Goal: Transaction & Acquisition: Purchase product/service

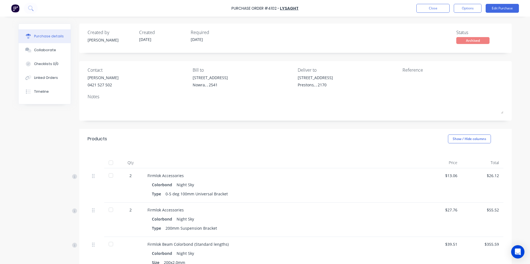
click at [35, 7] on button at bounding box center [31, 8] width 14 height 11
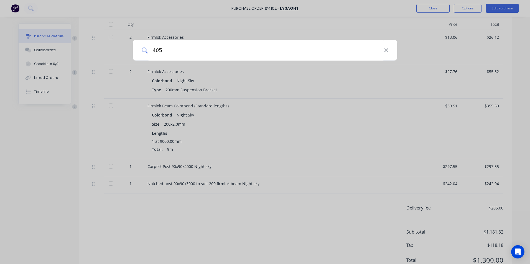
type input "4050"
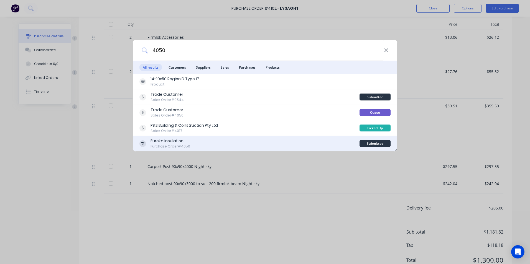
click at [237, 144] on div "Eureka Insulation Purchase Order #4050" at bounding box center [249, 143] width 220 height 11
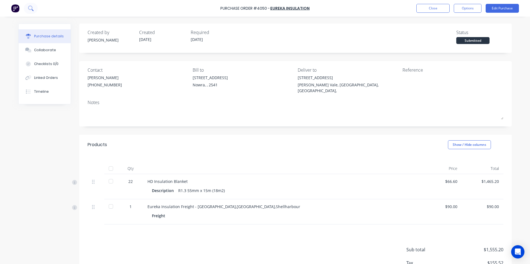
click at [31, 10] on icon at bounding box center [30, 8] width 5 height 5
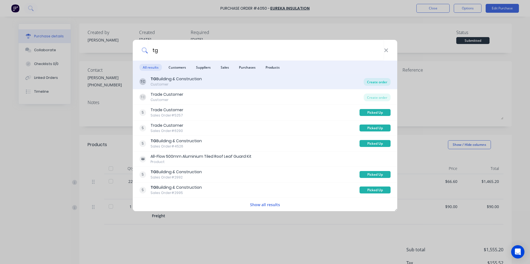
type input "tg"
click at [372, 84] on div "Create order" at bounding box center [377, 82] width 27 height 8
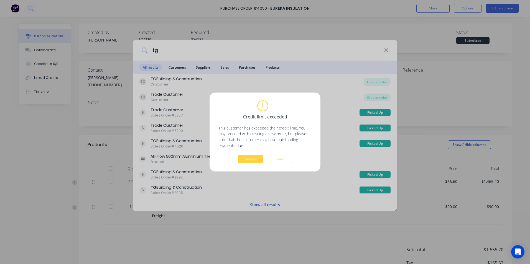
click at [256, 164] on div "Credit limit exceeded This customer has exceeded their credit limit. You may pr…" at bounding box center [265, 132] width 111 height 79
click at [256, 160] on button "Continue" at bounding box center [250, 159] width 25 height 8
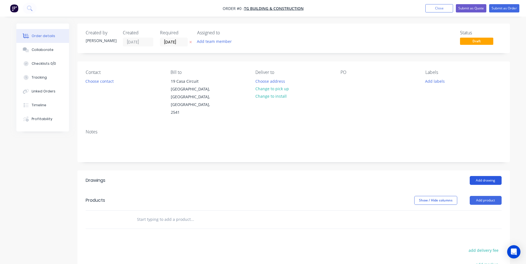
click at [487, 176] on button "Add drawing" at bounding box center [485, 180] width 32 height 9
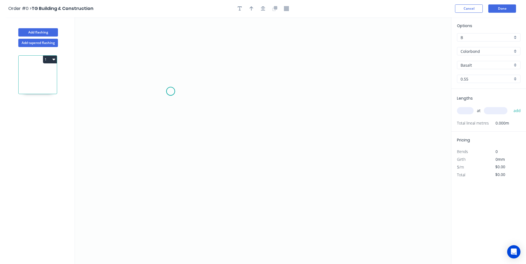
drag, startPoint x: 170, startPoint y: 91, endPoint x: 193, endPoint y: 90, distance: 23.1
click at [170, 91] on icon "0" at bounding box center [263, 140] width 376 height 247
click at [327, 89] on icon "0" at bounding box center [263, 140] width 376 height 247
click at [326, 108] on icon "0 ?" at bounding box center [263, 140] width 376 height 247
click at [326, 108] on circle at bounding box center [327, 107] width 8 height 8
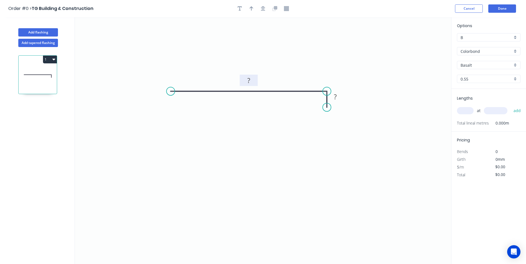
click at [243, 80] on rect at bounding box center [249, 80] width 18 height 11
click at [248, 78] on tspan "?" at bounding box center [248, 80] width 3 height 9
click at [273, 67] on icon "0 55 5" at bounding box center [263, 140] width 376 height 247
type input "$4.57"
click at [252, 9] on icon "button" at bounding box center [251, 8] width 4 height 5
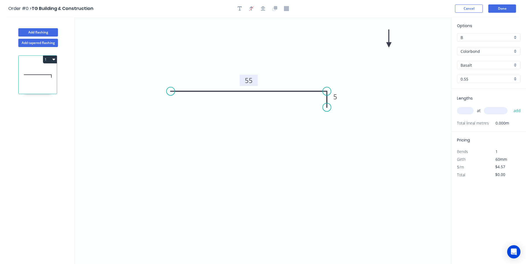
drag, startPoint x: 424, startPoint y: 42, endPoint x: 336, endPoint y: 50, distance: 88.5
click at [386, 47] on icon at bounding box center [388, 39] width 5 height 18
click at [512, 65] on input "Basalt" at bounding box center [486, 65] width 52 height 6
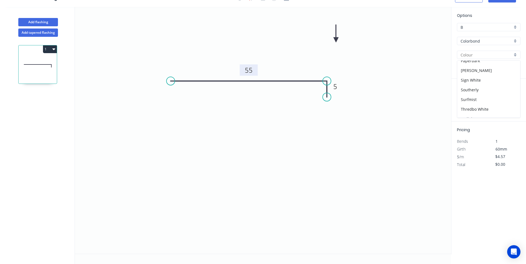
scroll to position [122, 0]
click at [479, 71] on div "Monument" at bounding box center [488, 70] width 63 height 10
type input "Monument"
click at [468, 97] on input "text" at bounding box center [465, 100] width 17 height 7
type input "1"
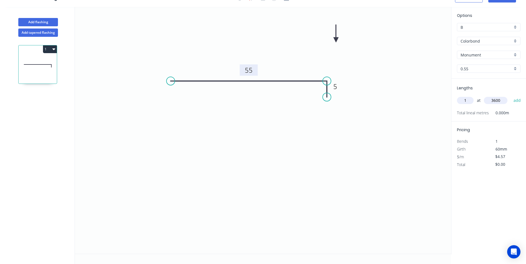
type input "3600"
click at [510, 96] on button "add" at bounding box center [516, 100] width 13 height 9
type input "$16.45"
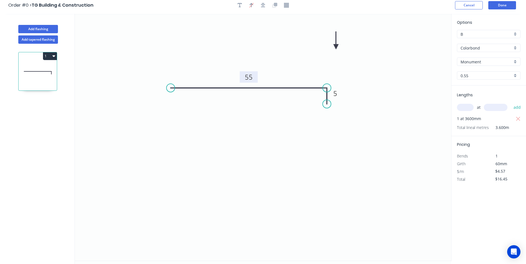
scroll to position [0, 0]
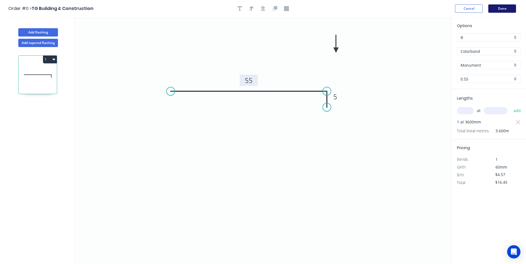
click at [509, 11] on button "Done" at bounding box center [502, 8] width 28 height 8
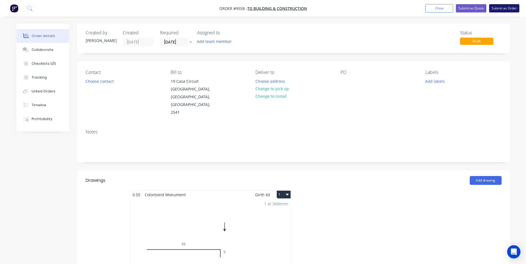
click at [503, 9] on button "Submit as Order" at bounding box center [504, 8] width 30 height 8
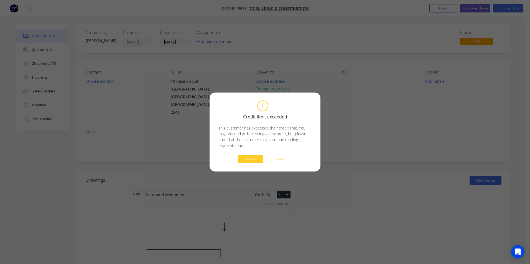
click at [247, 158] on button "Continue" at bounding box center [250, 159] width 25 height 8
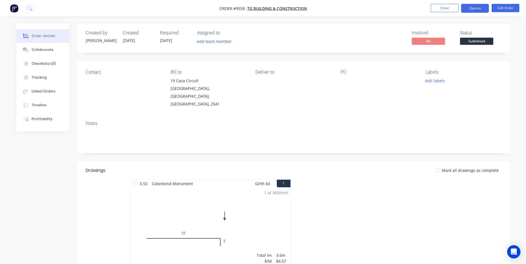
click at [475, 7] on button "Options" at bounding box center [475, 8] width 28 height 9
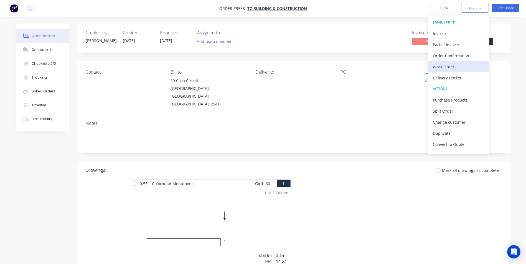
click at [447, 68] on div "Work Order" at bounding box center [458, 67] width 51 height 8
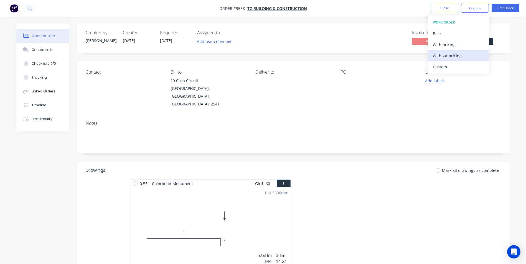
click at [452, 55] on div "Without pricing" at bounding box center [458, 56] width 51 height 8
click at [468, 58] on div "Order Confirmation" at bounding box center [458, 56] width 51 height 8
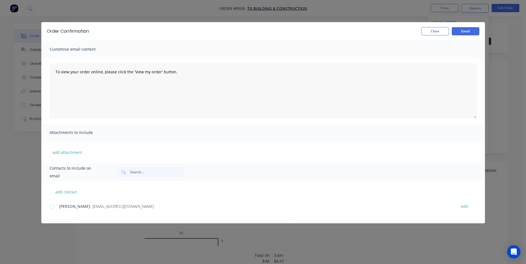
click at [52, 209] on div at bounding box center [51, 206] width 11 height 11
click at [461, 29] on button "Email" at bounding box center [465, 31] width 28 height 8
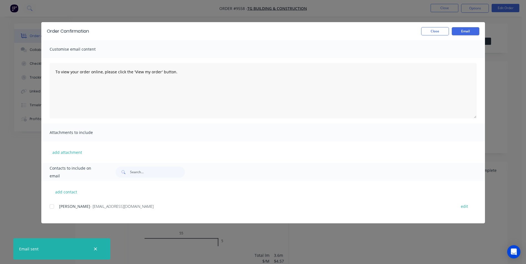
drag, startPoint x: 62, startPoint y: 13, endPoint x: 8, endPoint y: 6, distance: 53.9
click at [62, 12] on div "Order Confirmation Close Email Customise email content To view your order onlin…" at bounding box center [263, 132] width 526 height 264
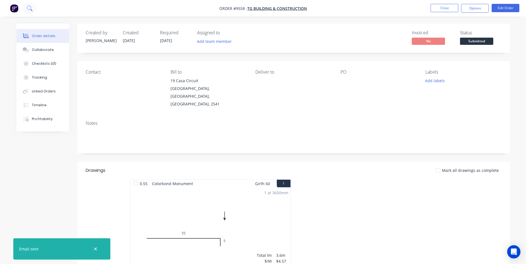
click at [32, 10] on icon at bounding box center [29, 8] width 5 height 5
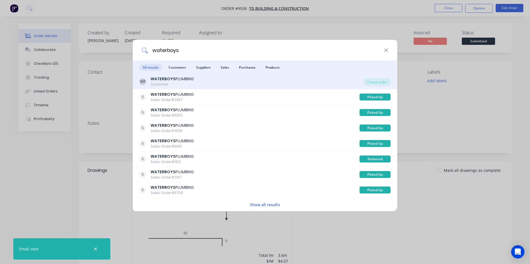
type input "waterboys"
click at [366, 78] on div "WP WATERBOYS PLUMBING Customer Create order" at bounding box center [265, 82] width 264 height 16
click at [369, 81] on div "Create order" at bounding box center [377, 82] width 27 height 8
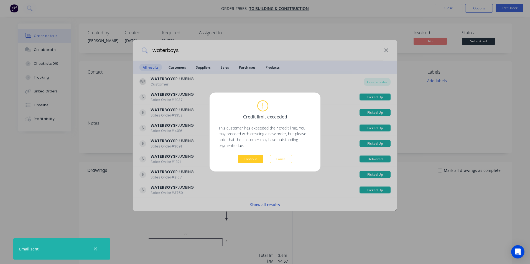
click at [248, 161] on button "Continue" at bounding box center [250, 159] width 25 height 8
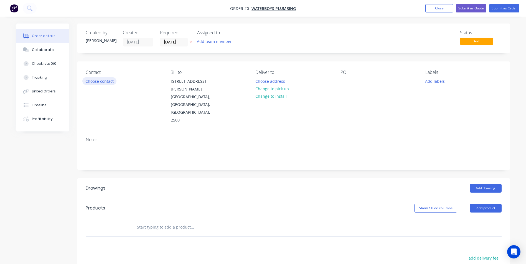
click at [92, 78] on button "Choose contact" at bounding box center [99, 80] width 34 height 7
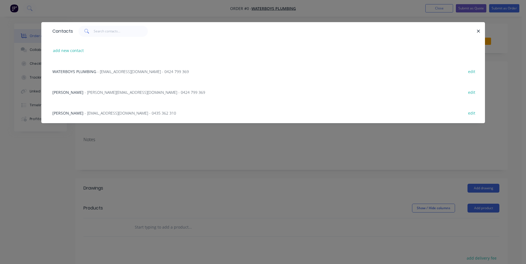
click at [92, 91] on span "- [PERSON_NAME][EMAIL_ADDRESS][DOMAIN_NAME] - 0424 799 369" at bounding box center [145, 92] width 121 height 5
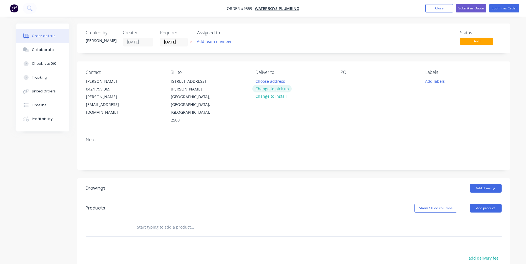
click at [275, 91] on button "Change to pick up" at bounding box center [271, 88] width 39 height 7
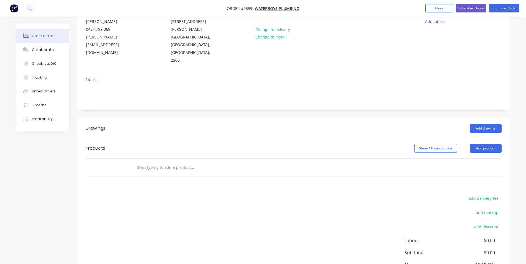
scroll to position [83, 0]
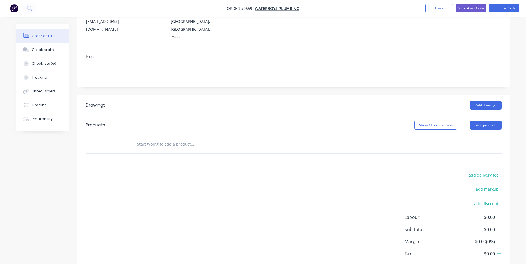
click at [178, 139] on input "text" at bounding box center [192, 144] width 111 height 11
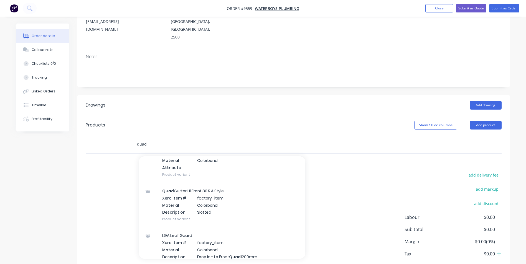
scroll to position [859, 0]
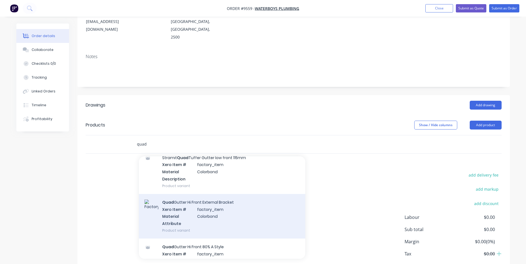
type input "quad"
click at [193, 201] on div "Quad Gutter Hi Front External Bracket Xero Item # factory_item Material Colorbo…" at bounding box center [222, 216] width 166 height 45
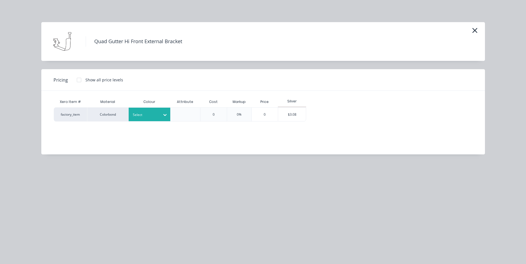
click at [141, 115] on div at bounding box center [145, 115] width 25 height 6
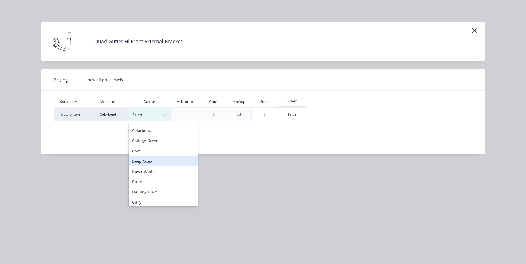
scroll to position [28, 0]
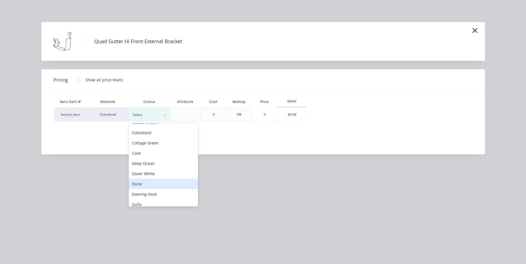
drag, startPoint x: 141, startPoint y: 184, endPoint x: 273, endPoint y: 104, distance: 154.7
click at [145, 182] on div "Dune" at bounding box center [163, 184] width 69 height 10
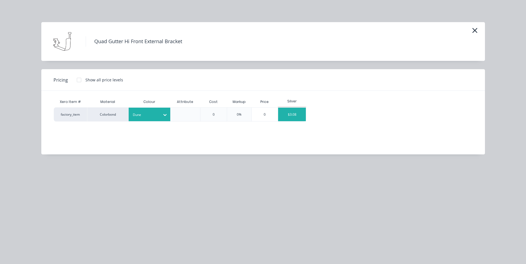
click at [290, 112] on div "$3.08" at bounding box center [292, 115] width 28 height 14
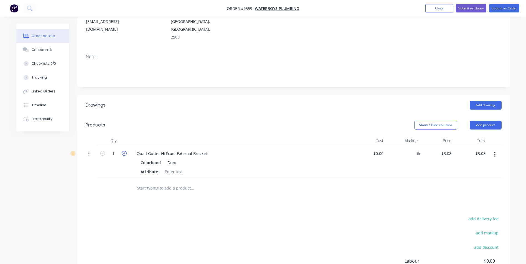
click at [124, 151] on icon "button" at bounding box center [124, 153] width 5 height 5
type input "2"
type input "$6.16"
click at [124, 151] on icon "button" at bounding box center [124, 153] width 5 height 5
type input "3"
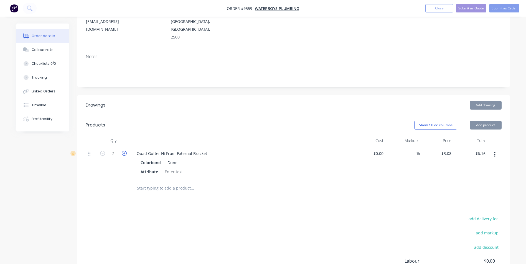
type input "$9.24"
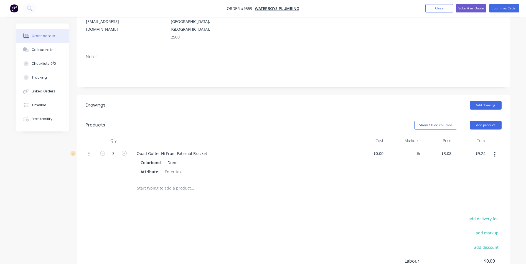
click at [144, 183] on input "text" at bounding box center [192, 188] width 111 height 11
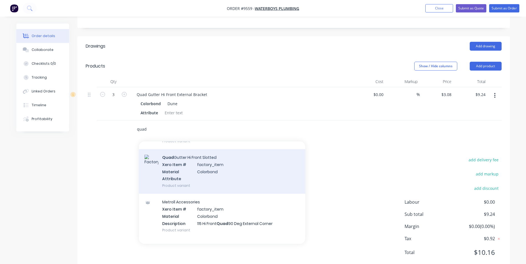
scroll to position [1192, 0]
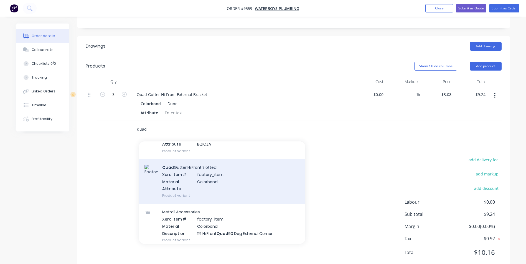
type input "quad"
click at [173, 177] on div "Quad Gutter Hi Front Slotted Xero Item # factory_item Material Colorbond Attrib…" at bounding box center [222, 181] width 166 height 45
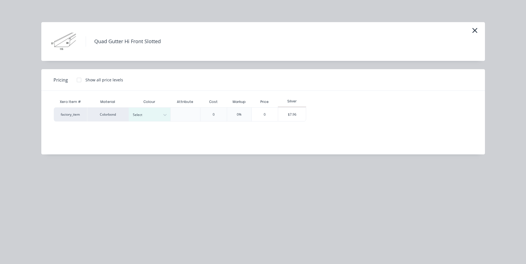
scroll to position [114, 0]
click at [147, 118] on div at bounding box center [145, 115] width 25 height 6
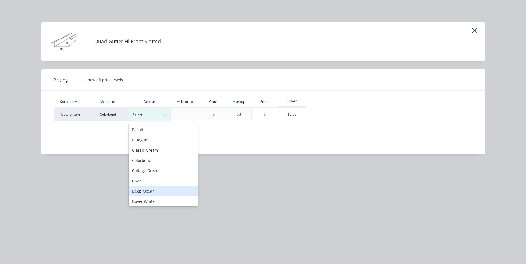
scroll to position [28, 0]
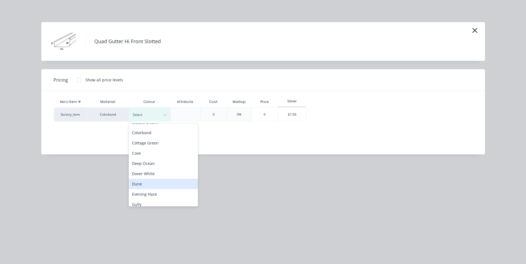
click at [149, 185] on div "Dune" at bounding box center [163, 184] width 69 height 10
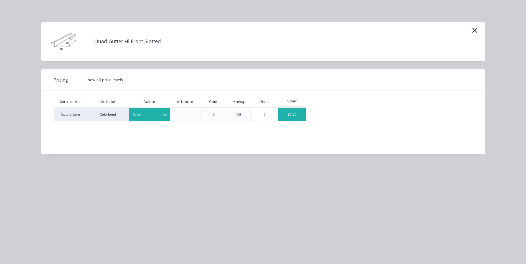
click at [286, 118] on div "$7.96" at bounding box center [292, 115] width 28 height 14
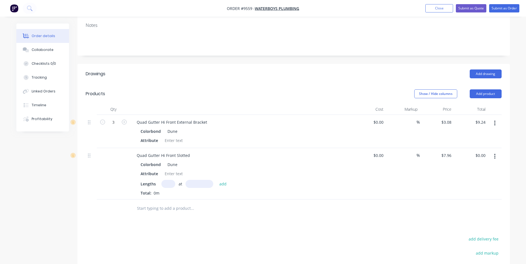
click at [170, 180] on input "text" at bounding box center [168, 184] width 14 height 8
type input "1"
type input "3000"
click at [216, 180] on button "add" at bounding box center [222, 183] width 13 height 7
type input "$23.88"
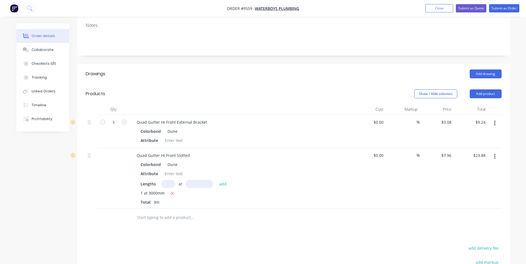
click at [177, 212] on input "text" at bounding box center [192, 217] width 111 height 11
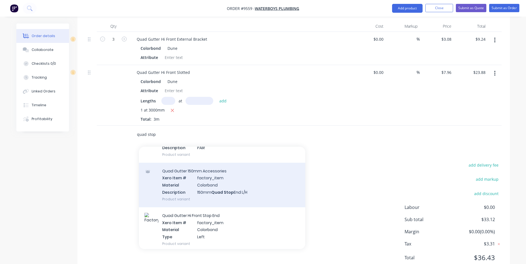
scroll to position [249, 0]
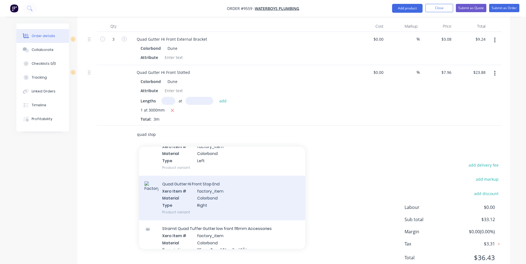
type input "quad stop"
click at [189, 185] on div "Quad Gutter Hi Front Stop End Xero Item # factory_item Material Colorbond Type …" at bounding box center [222, 198] width 166 height 45
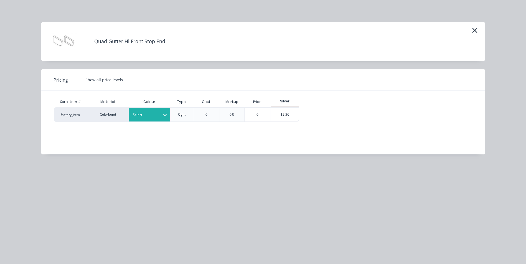
click at [159, 119] on div "Select" at bounding box center [150, 115] width 42 height 14
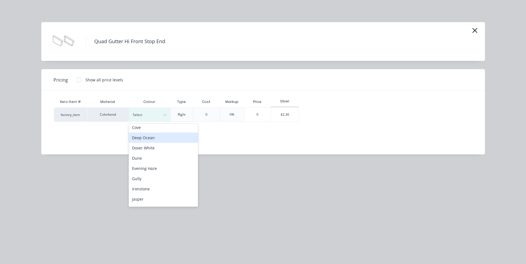
scroll to position [55, 0]
click at [149, 159] on div "Dune" at bounding box center [163, 157] width 69 height 10
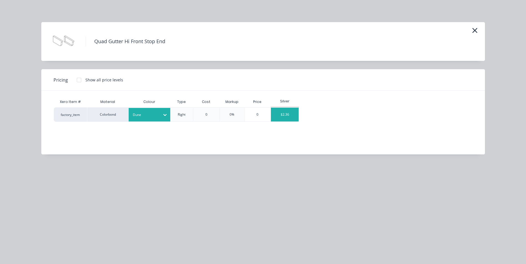
click at [286, 116] on div "$2.36" at bounding box center [285, 115] width 28 height 14
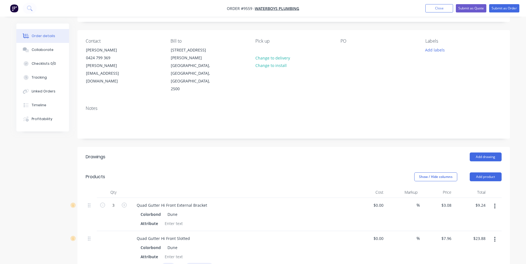
scroll to position [0, 0]
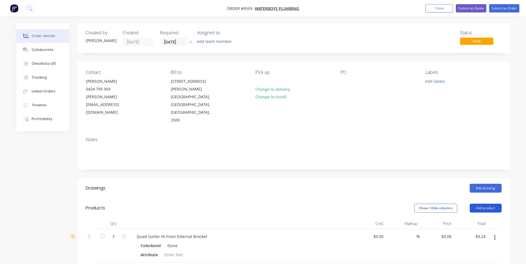
click at [478, 204] on button "Add product" at bounding box center [485, 208] width 32 height 9
click at [478, 184] on button "Add drawing" at bounding box center [485, 188] width 32 height 9
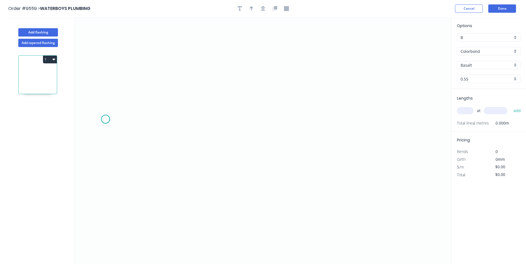
click at [105, 119] on icon "0" at bounding box center [263, 140] width 376 height 247
click at [141, 101] on icon at bounding box center [124, 110] width 36 height 19
drag, startPoint x: 339, startPoint y: 103, endPoint x: 337, endPoint y: 109, distance: 6.3
click at [338, 106] on icon "0 ?" at bounding box center [263, 140] width 376 height 247
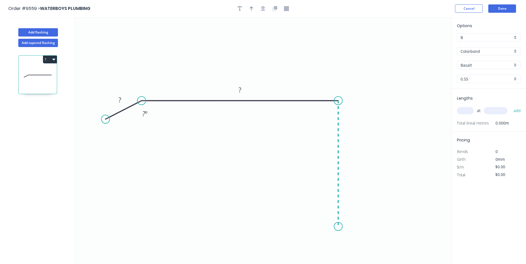
click at [333, 227] on icon "0 ? ? ? º" at bounding box center [263, 140] width 376 height 247
click at [313, 227] on icon at bounding box center [325, 227] width 25 height 0
drag, startPoint x: 107, startPoint y: 118, endPoint x: 125, endPoint y: 107, distance: 20.8
click at [125, 107] on circle at bounding box center [125, 107] width 8 height 8
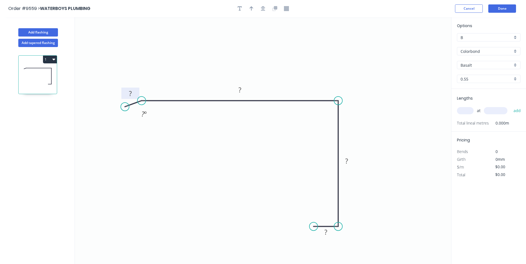
click at [129, 95] on tspan "?" at bounding box center [130, 93] width 3 height 9
click at [135, 93] on rect at bounding box center [130, 94] width 11 height 8
click at [278, 158] on icon "0 15 210 180 ? 160 º" at bounding box center [263, 140] width 376 height 247
drag, startPoint x: 336, startPoint y: 227, endPoint x: 338, endPoint y: 205, distance: 21.7
click at [338, 205] on circle at bounding box center [338, 202] width 8 height 8
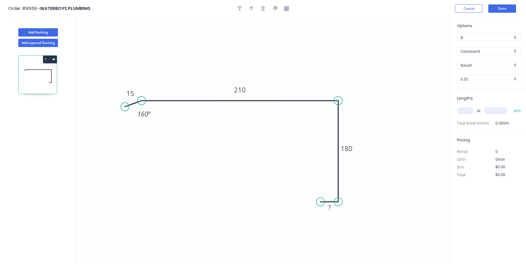
drag, startPoint x: 312, startPoint y: 226, endPoint x: 320, endPoint y: 201, distance: 26.1
click at [320, 201] on circle at bounding box center [320, 202] width 8 height 8
click at [329, 208] on tspan "?" at bounding box center [329, 207] width 3 height 9
click at [298, 68] on icon "0 15 210 180 20 160 º" at bounding box center [263, 140] width 376 height 247
type input "$19.91"
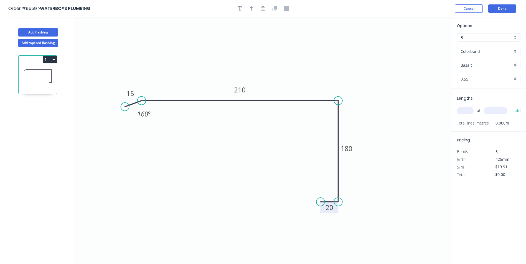
click at [467, 113] on input "text" at bounding box center [465, 110] width 17 height 7
type input "1"
type input "5000"
click at [510, 106] on button "add" at bounding box center [516, 110] width 13 height 9
type input "$99.55"
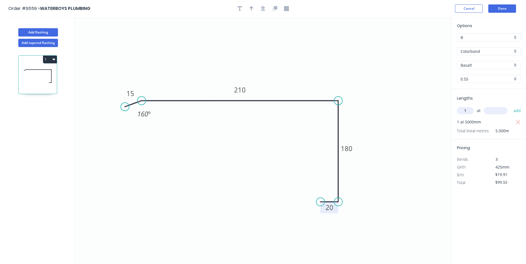
type input "1"
type input "3000"
click at [510, 106] on button "add" at bounding box center [516, 110] width 13 height 9
type input "$159.28"
click at [515, 66] on div "Basalt" at bounding box center [488, 65] width 63 height 8
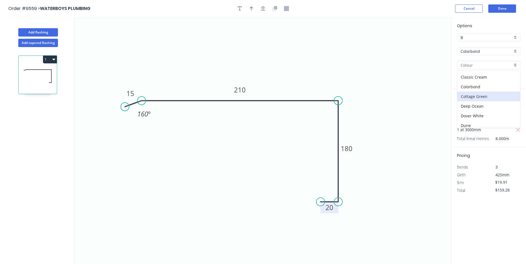
scroll to position [28, 0]
click at [471, 118] on div "Dune" at bounding box center [488, 116] width 63 height 10
type input "Dune"
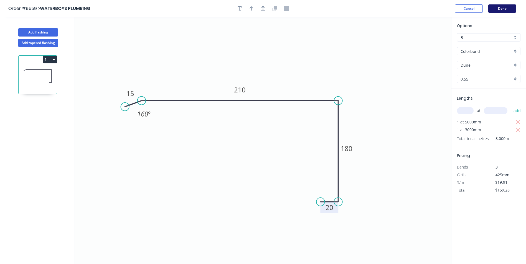
click at [504, 7] on button "Done" at bounding box center [502, 8] width 28 height 8
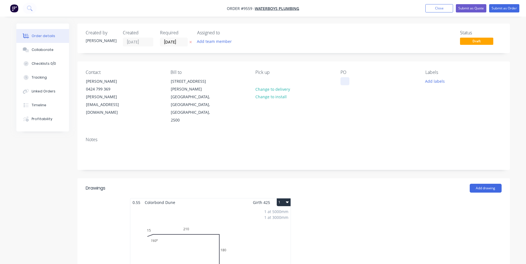
click at [344, 82] on div at bounding box center [344, 81] width 9 height 8
click at [180, 41] on input "[DATE]" at bounding box center [173, 42] width 27 height 8
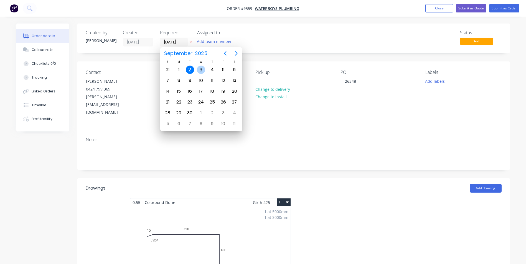
click at [201, 72] on div "3" at bounding box center [201, 70] width 8 height 8
type input "[DATE]"
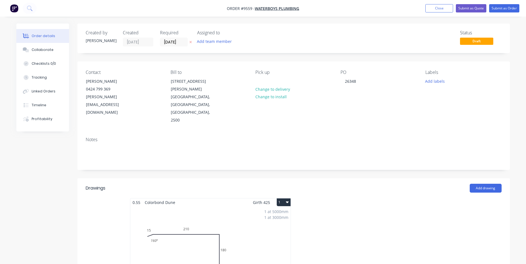
click at [296, 40] on div "Status Draft" at bounding box center [376, 38] width 249 height 16
click at [499, 10] on button "Submit as Order" at bounding box center [504, 8] width 30 height 8
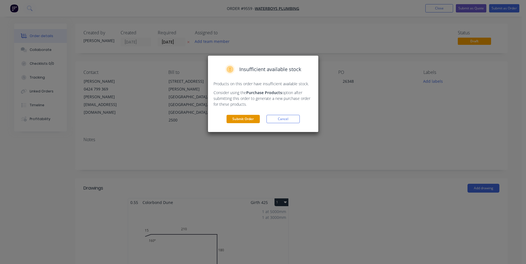
click at [254, 119] on button "Submit Order" at bounding box center [242, 119] width 33 height 8
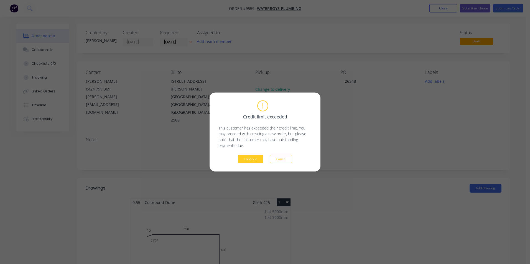
click at [244, 160] on button "Continue" at bounding box center [250, 159] width 25 height 8
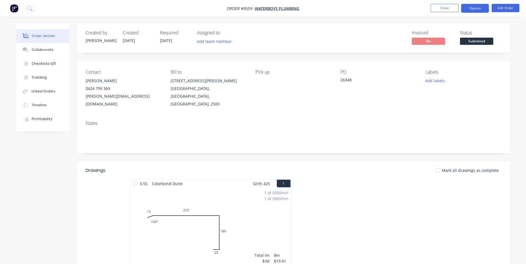
click at [465, 11] on button "Options" at bounding box center [475, 8] width 28 height 9
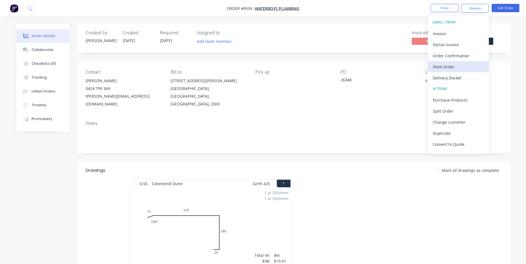
click at [451, 69] on div "Work Order" at bounding box center [458, 67] width 51 height 8
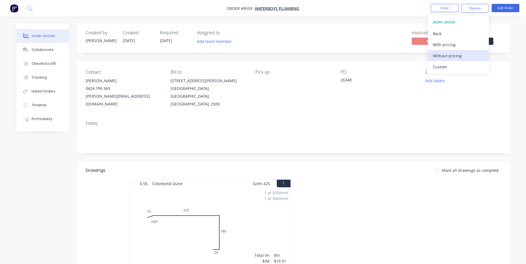
click at [450, 58] on div "Without pricing" at bounding box center [458, 56] width 51 height 8
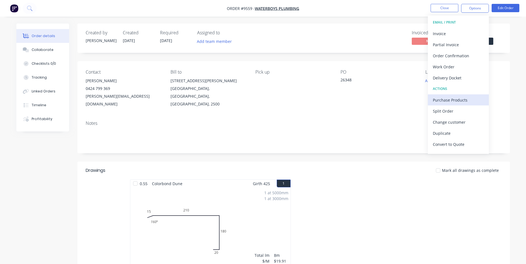
click at [458, 99] on div "Purchase Products" at bounding box center [458, 100] width 51 height 8
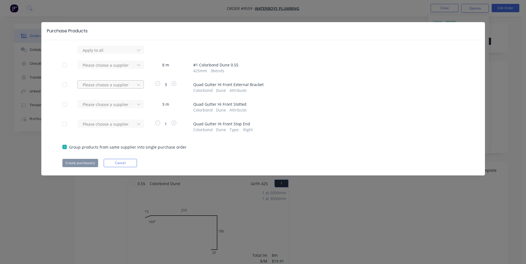
click at [124, 54] on div at bounding box center [107, 50] width 50 height 7
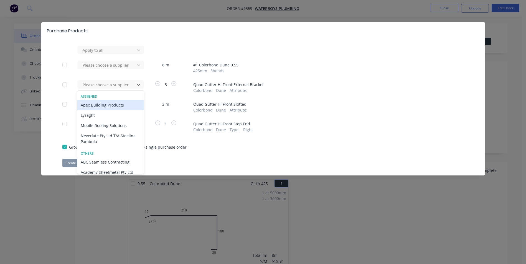
click at [116, 107] on div "Apex Building Products" at bounding box center [110, 105] width 67 height 10
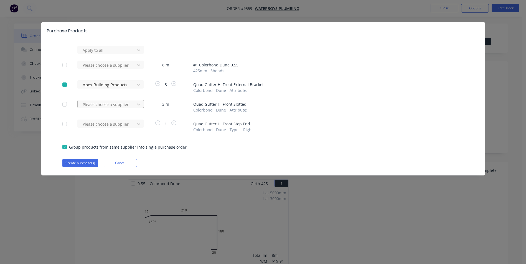
click at [116, 54] on div at bounding box center [107, 50] width 50 height 7
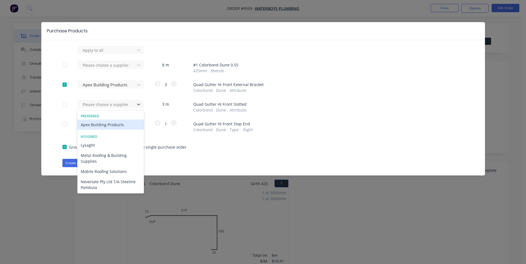
click at [113, 126] on div "Apex Building Products" at bounding box center [110, 125] width 67 height 10
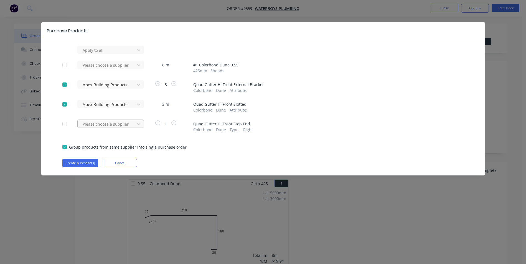
click at [113, 54] on div at bounding box center [107, 50] width 50 height 7
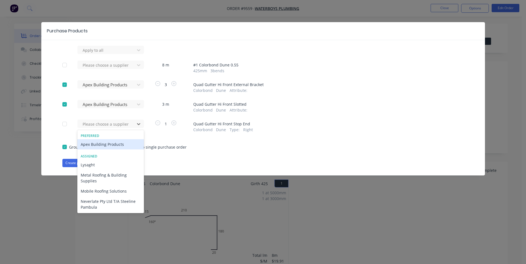
click at [109, 147] on div "Apex Building Products" at bounding box center [110, 144] width 67 height 10
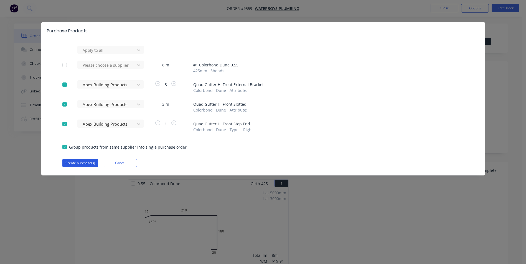
click at [83, 165] on button "Create purchase(s)" at bounding box center [80, 163] width 36 height 8
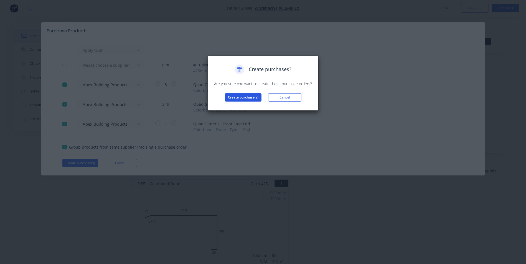
click at [229, 98] on button "Create purchase(s)" at bounding box center [243, 97] width 37 height 8
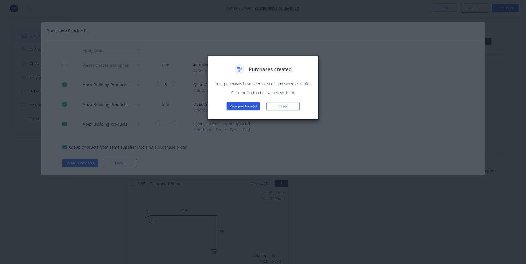
click at [249, 103] on button "View purchase(s)" at bounding box center [242, 106] width 33 height 8
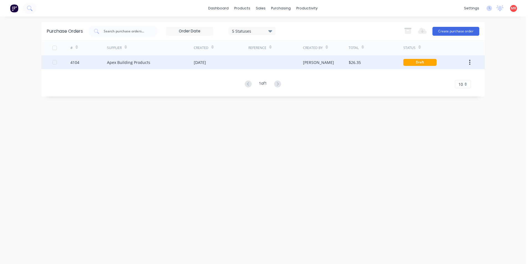
click at [233, 60] on div "[DATE]" at bounding box center [221, 62] width 55 height 14
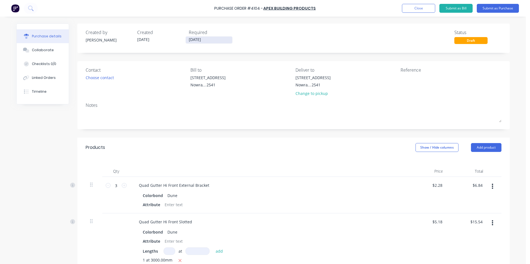
click at [192, 43] on input "[DATE]" at bounding box center [209, 40] width 47 height 7
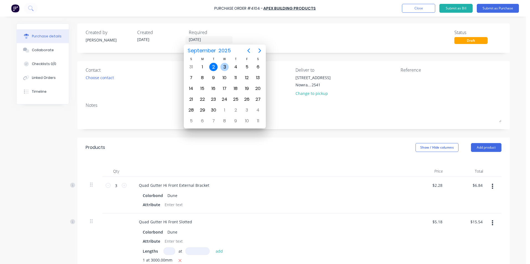
drag, startPoint x: 220, startPoint y: 68, endPoint x: 104, endPoint y: 66, distance: 116.1
click at [218, 67] on div "31 [DATE] 2 3 4 5 6" at bounding box center [225, 67] width 78 height 11
click at [102, 80] on div "Choose contact" at bounding box center [100, 78] width 28 height 6
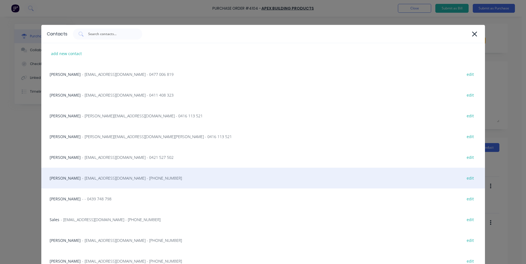
click at [102, 182] on div "Matt - [EMAIL_ADDRESS][DOMAIN_NAME] - [PHONE_NUMBER] edit" at bounding box center [262, 178] width 443 height 21
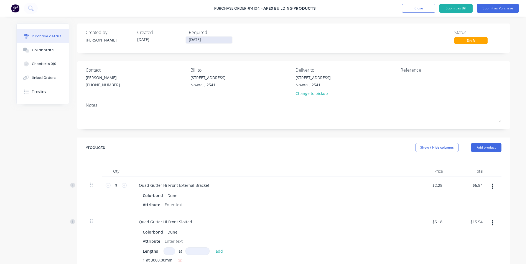
click at [194, 40] on input "[DATE]" at bounding box center [209, 40] width 47 height 7
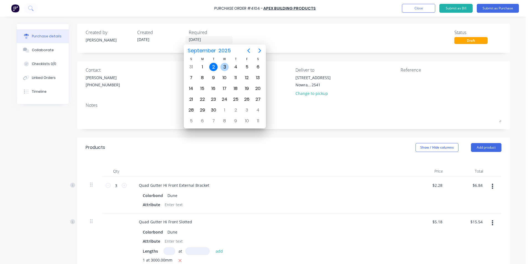
click at [223, 67] on div "3" at bounding box center [224, 67] width 8 height 8
type input "[DATE]"
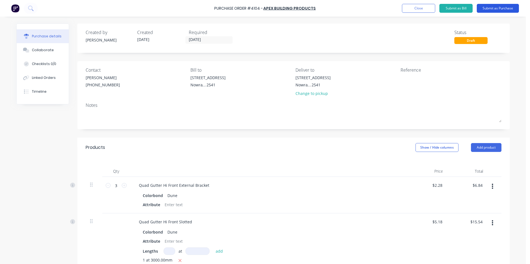
click at [483, 11] on button "Submit as Purchase" at bounding box center [498, 8] width 42 height 9
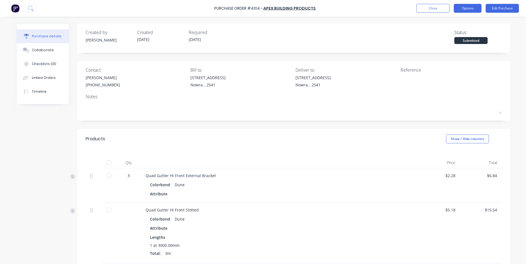
click at [464, 8] on button "Options" at bounding box center [468, 8] width 28 height 9
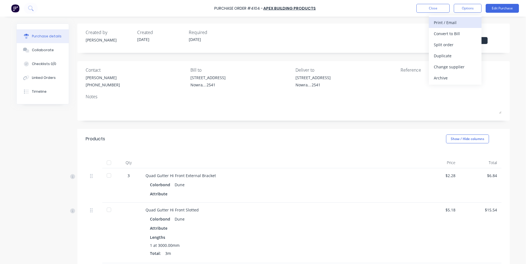
click at [451, 23] on div "Print / Email" at bounding box center [455, 23] width 43 height 8
click at [443, 45] on div "Without pricing" at bounding box center [455, 45] width 43 height 8
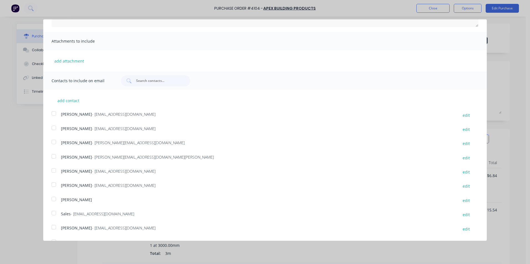
scroll to position [101, 0]
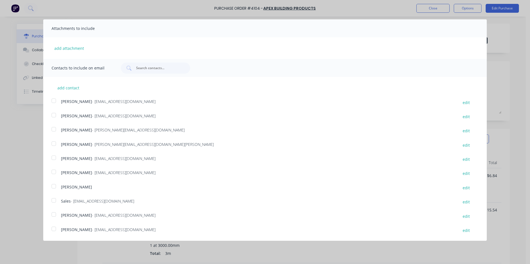
click at [61, 204] on span "Sales" at bounding box center [66, 201] width 10 height 5
click at [60, 202] on div "Sales - [EMAIL_ADDRESS][DOMAIN_NAME] edit" at bounding box center [269, 201] width 435 height 7
click at [63, 203] on span "Sales" at bounding box center [66, 201] width 10 height 5
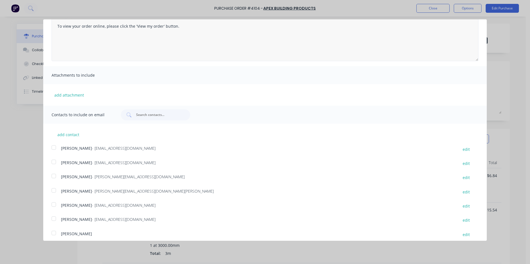
scroll to position [0, 0]
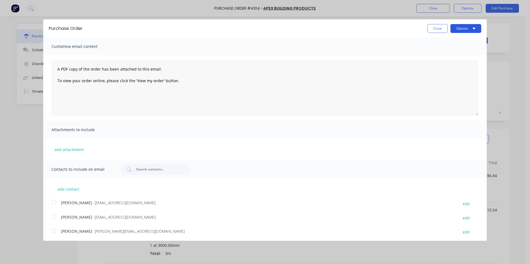
click at [458, 29] on button "Options" at bounding box center [465, 28] width 31 height 9
click at [450, 51] on div "Email" at bounding box center [454, 54] width 43 height 8
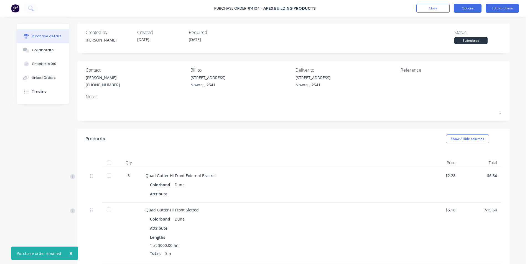
click at [468, 9] on button "Options" at bounding box center [468, 8] width 28 height 9
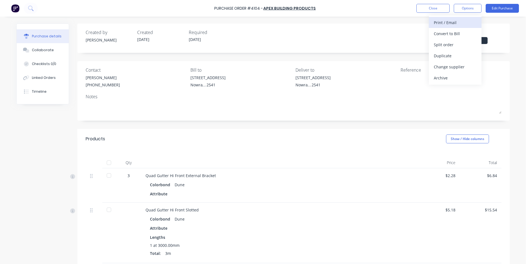
click at [456, 22] on div "Print / Email" at bounding box center [455, 23] width 43 height 8
click at [453, 42] on div "Without pricing" at bounding box center [455, 45] width 43 height 8
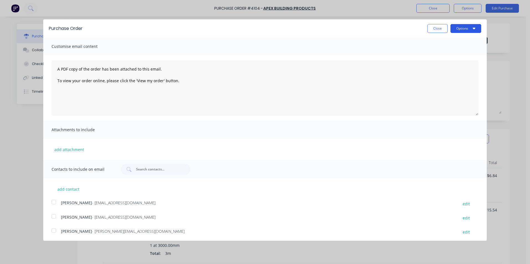
click at [462, 28] on button "Options" at bounding box center [465, 28] width 31 height 9
click at [459, 40] on div "Print" at bounding box center [454, 43] width 43 height 8
